Goal: Find specific page/section: Find specific page/section

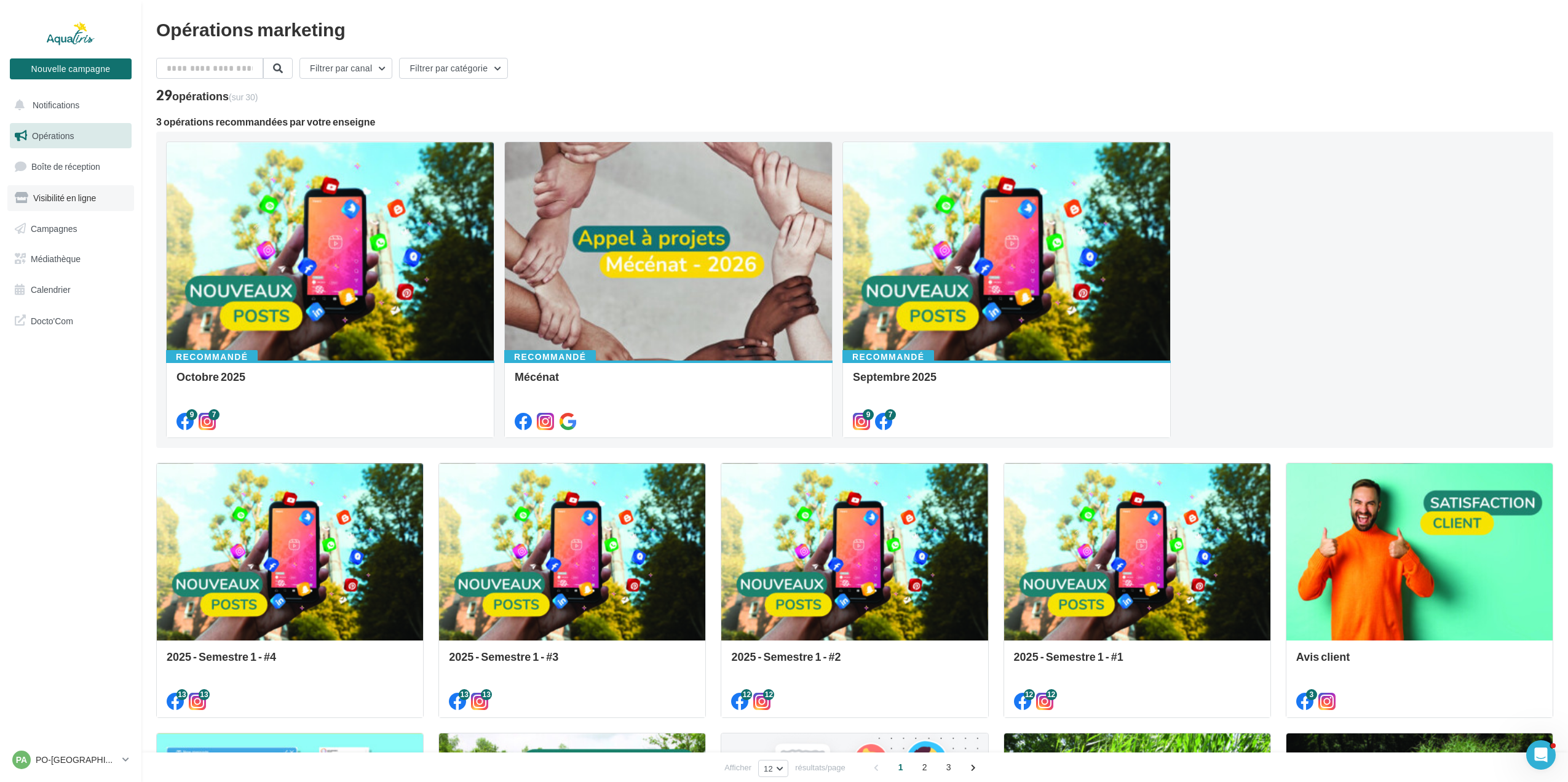
click at [56, 201] on span "Visibilité en ligne" at bounding box center [65, 198] width 62 height 11
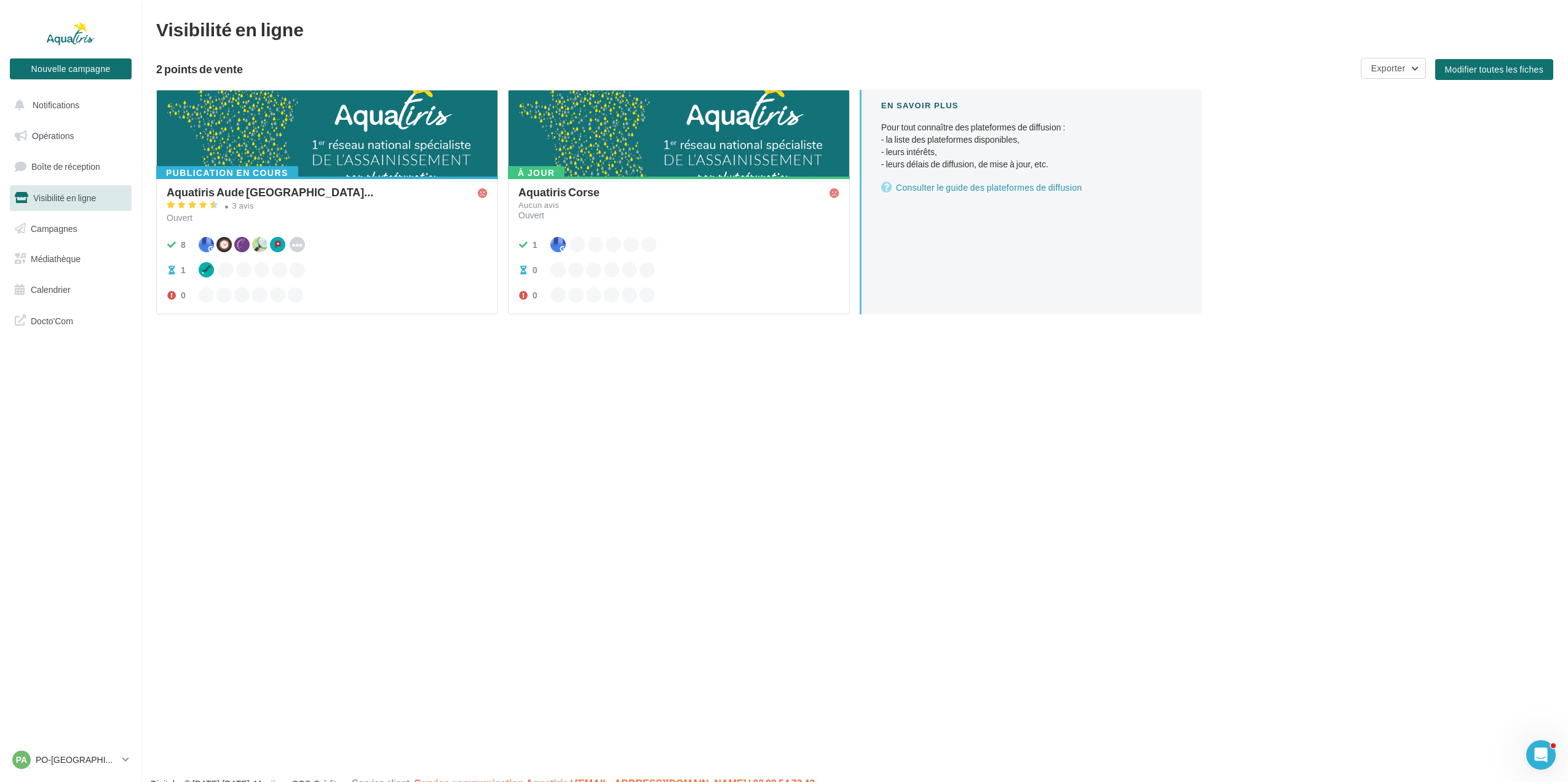
click at [349, 155] on div at bounding box center [327, 134] width 341 height 88
